Goal: Navigation & Orientation: Find specific page/section

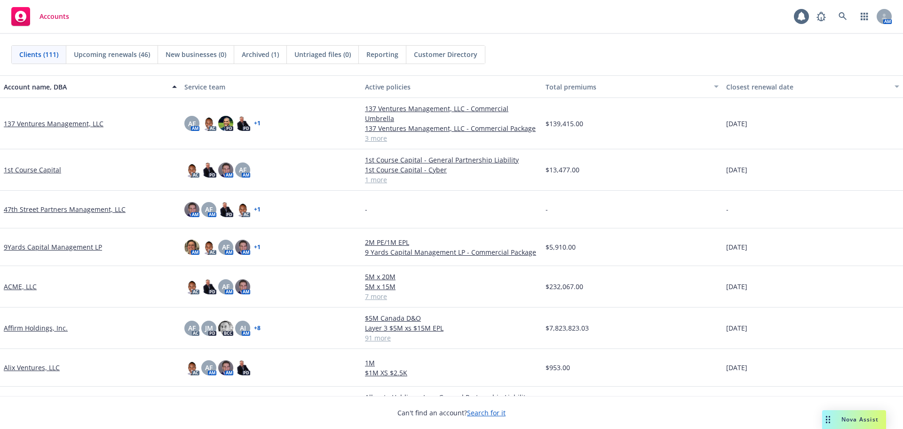
click at [332, 25] on div "Accounts 1 AM" at bounding box center [451, 17] width 903 height 34
